Goal: Find specific page/section: Find specific page/section

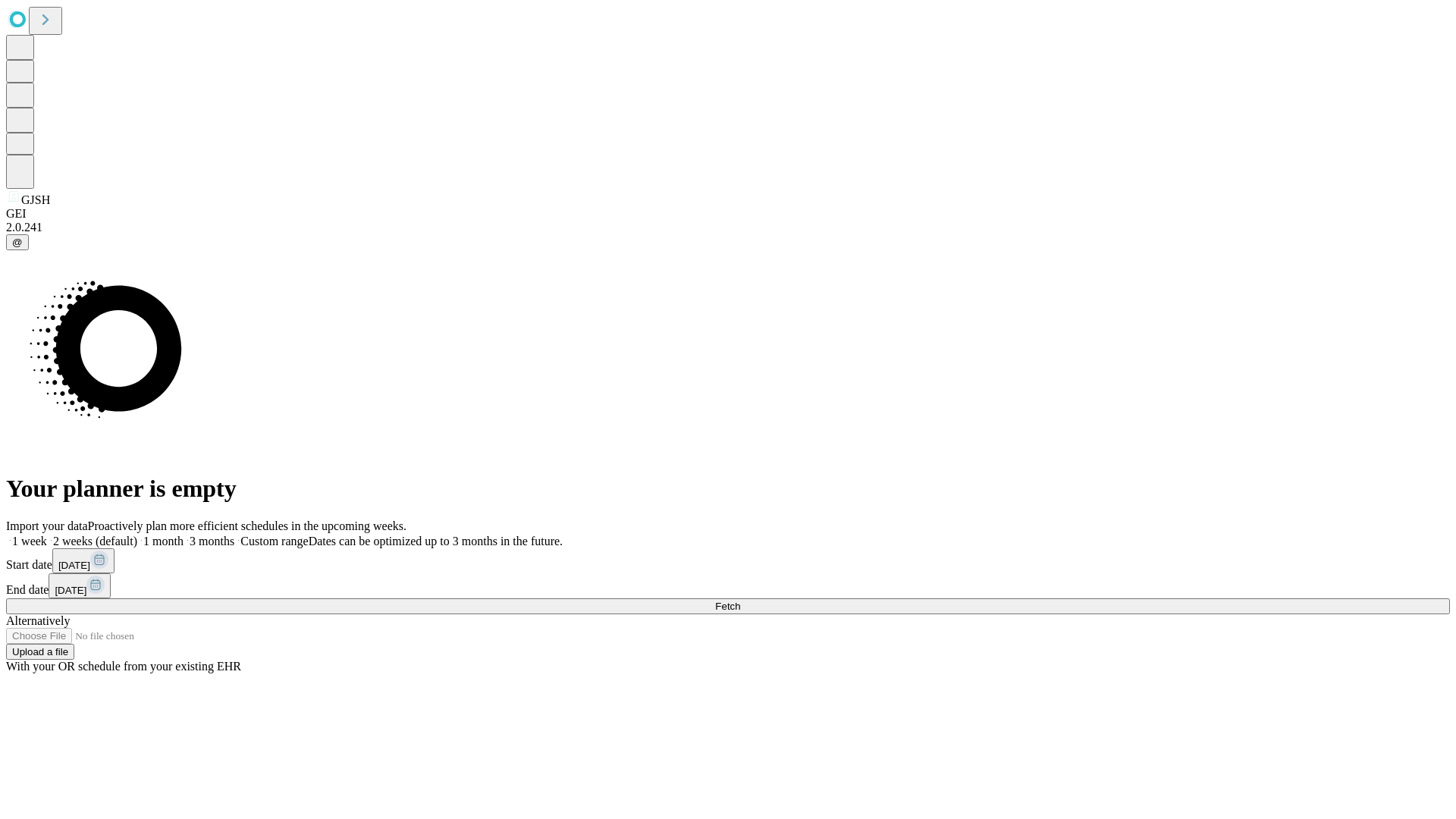
click at [740, 600] on span "Fetch" at bounding box center [728, 605] width 25 height 11
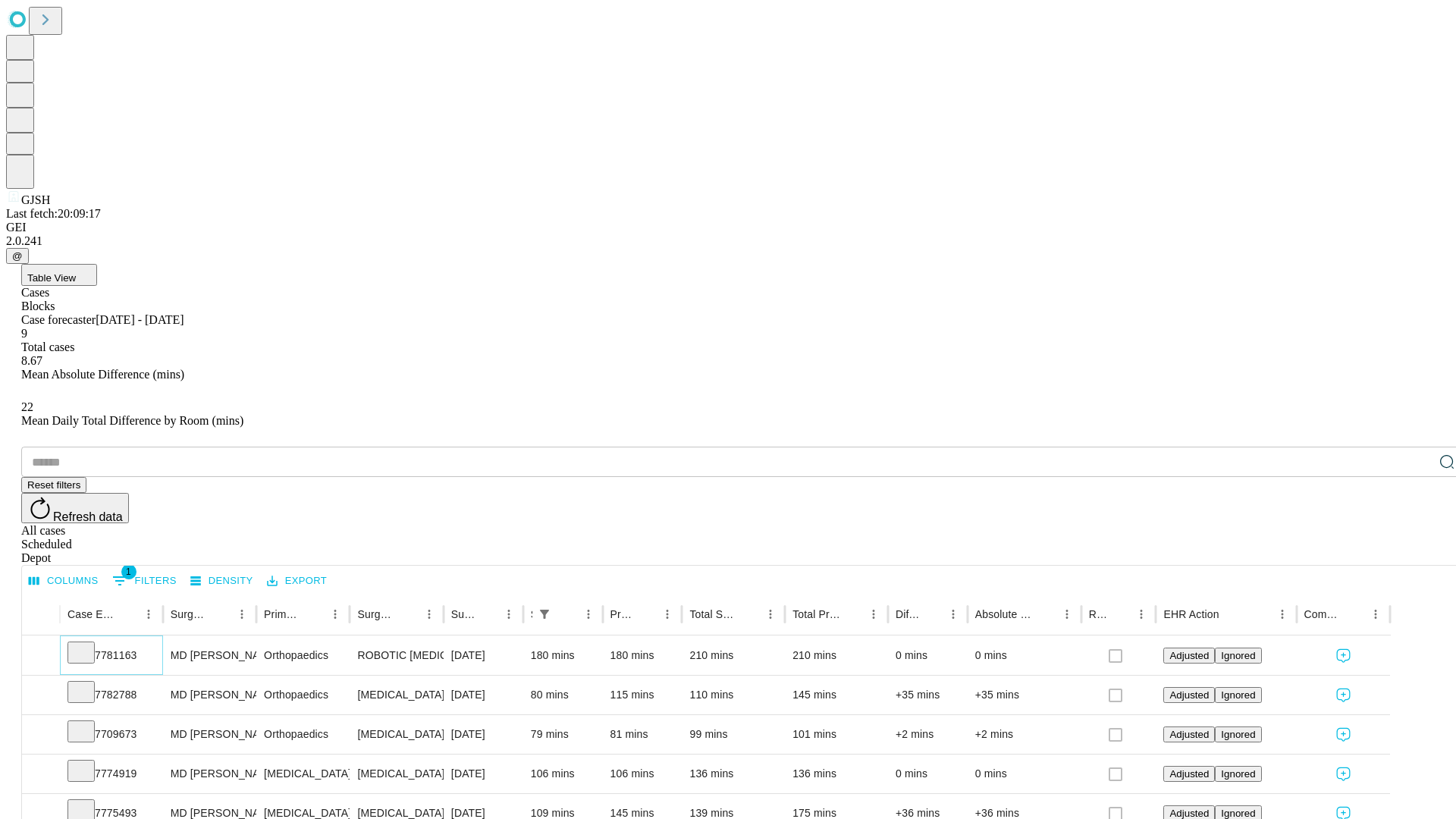
click at [89, 644] on icon at bounding box center [81, 652] width 15 height 15
